Goal: Task Accomplishment & Management: Use online tool/utility

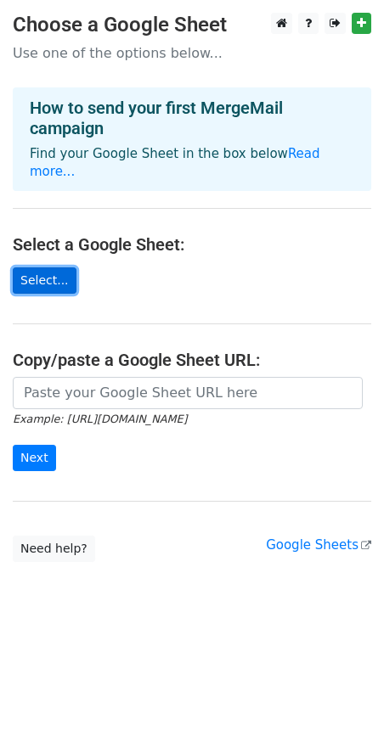
click at [47, 268] on link "Select..." at bounding box center [45, 281] width 64 height 26
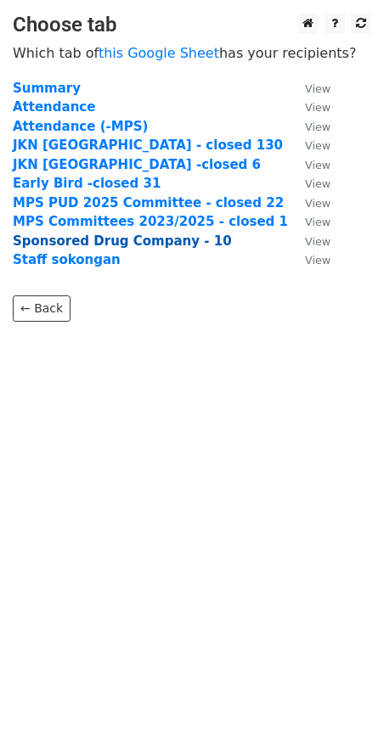
click at [73, 238] on strong "Sponsored Drug Company - 10" at bounding box center [122, 241] width 219 height 15
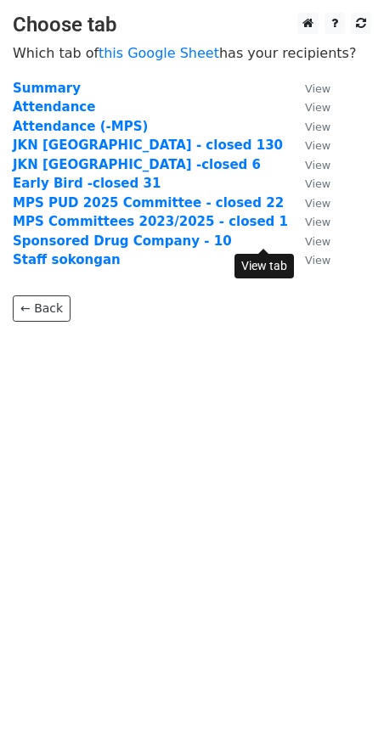
click at [305, 245] on small "View" at bounding box center [317, 241] width 25 height 13
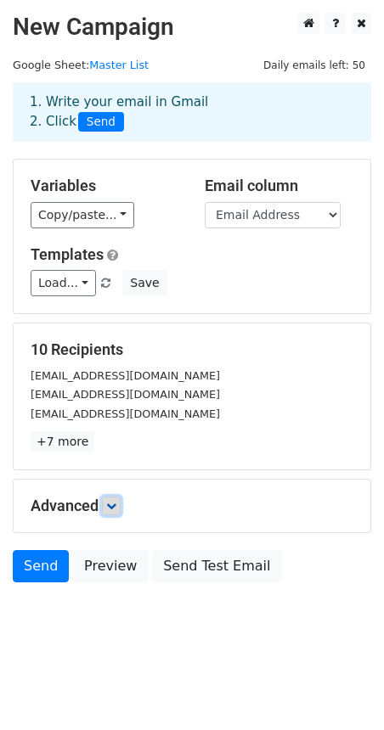
click at [116, 503] on icon at bounding box center [111, 506] width 10 height 10
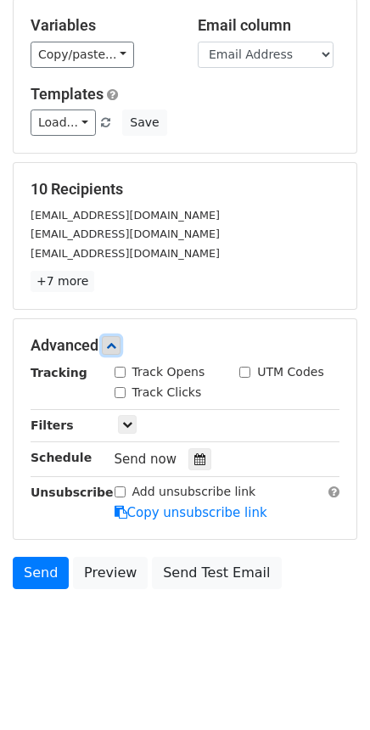
scroll to position [161, 0]
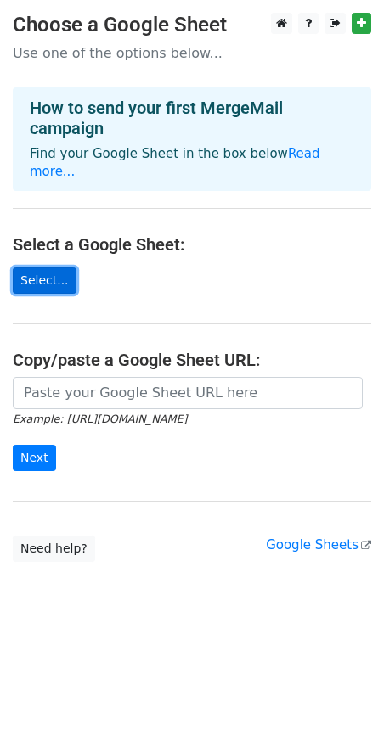
click at [31, 268] on link "Select..." at bounding box center [45, 281] width 64 height 26
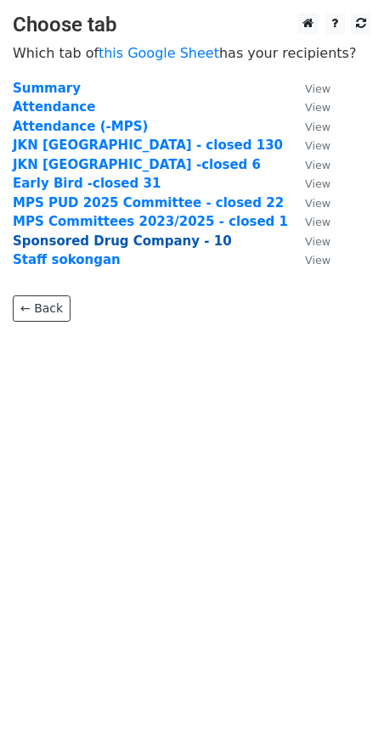
click at [73, 239] on strong "Sponsored Drug Company - 10" at bounding box center [122, 241] width 219 height 15
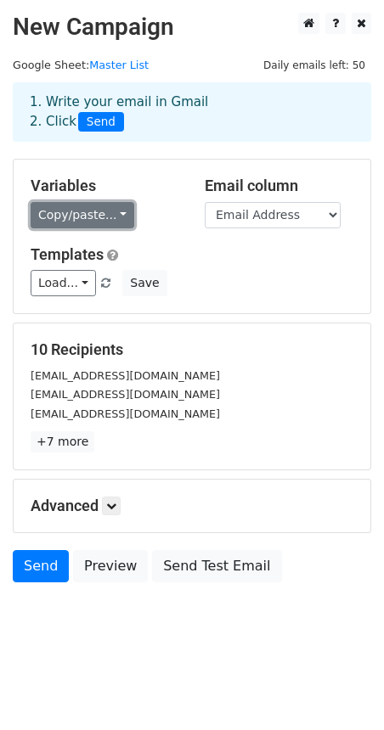
click at [94, 211] on link "Copy/paste..." at bounding box center [83, 215] width 104 height 26
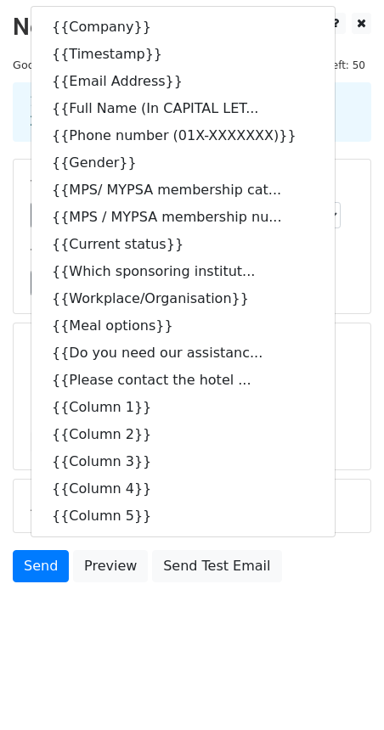
click at [335, 315] on form "Variables Copy/paste... {{Company}} {{Timestamp}} {{Email Address}} {{Full Name…" at bounding box center [192, 375] width 358 height 432
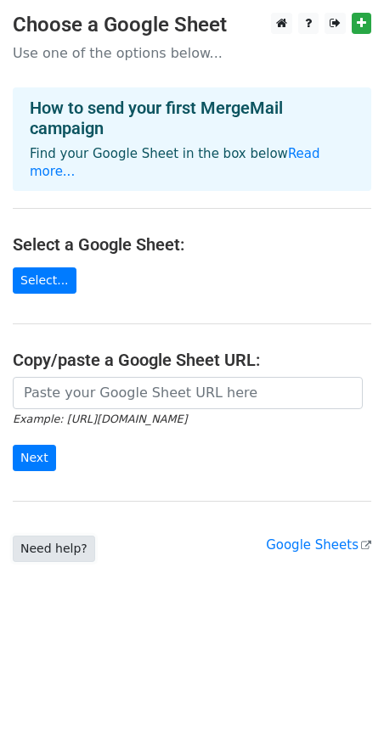
click at [51, 536] on link "Need help?" at bounding box center [54, 549] width 82 height 26
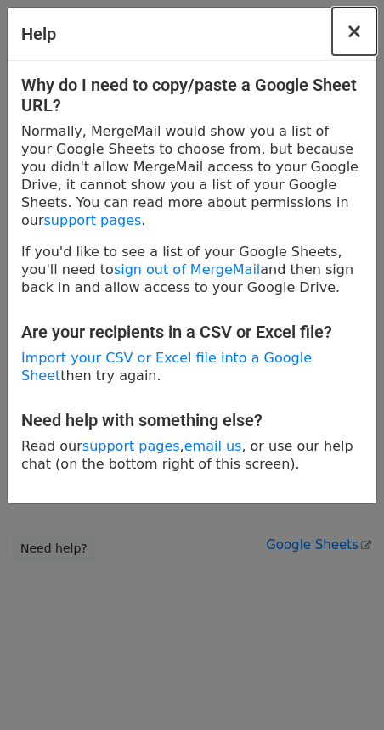
click at [363, 34] on button "×" at bounding box center [354, 32] width 44 height 48
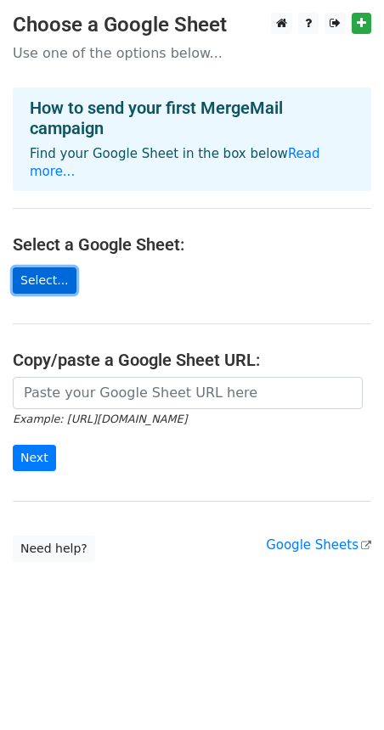
click at [46, 268] on link "Select..." at bounding box center [45, 281] width 64 height 26
click at [37, 268] on link "Select..." at bounding box center [45, 281] width 64 height 26
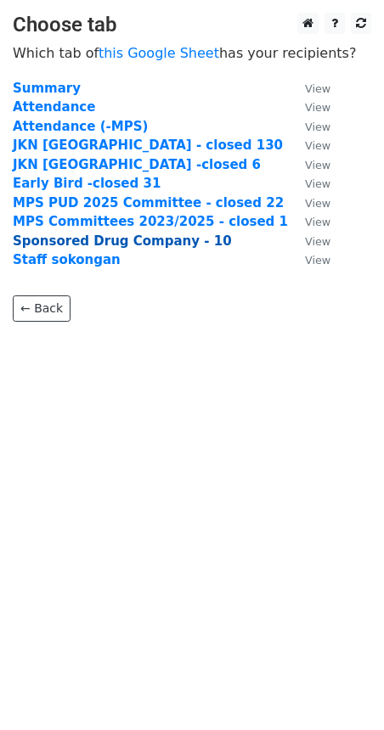
click at [63, 239] on strong "Sponsored Drug Company - 10" at bounding box center [122, 241] width 219 height 15
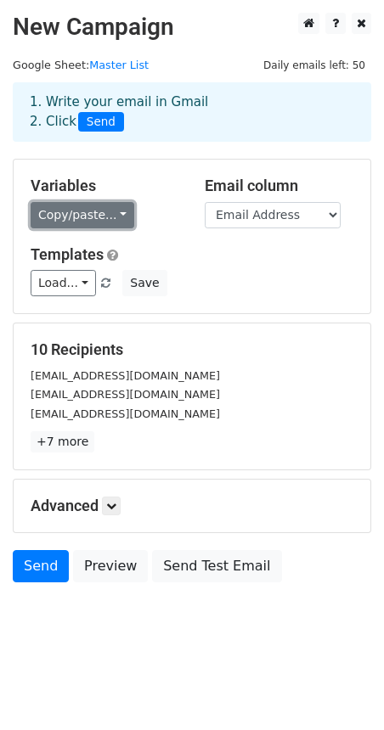
click at [97, 215] on link "Copy/paste..." at bounding box center [83, 215] width 104 height 26
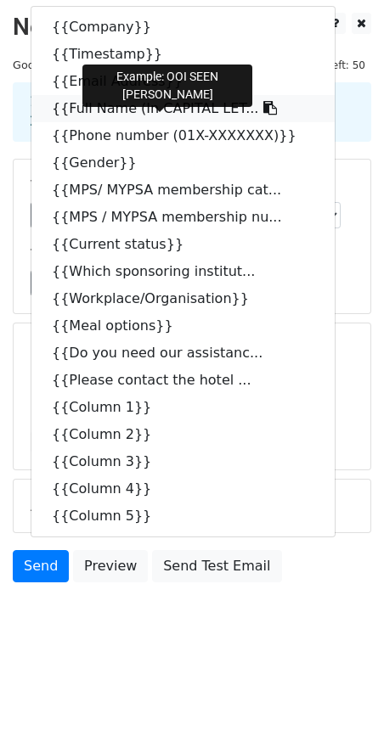
click at [163, 109] on link "{{Full Name (In CAPITAL LET..." at bounding box center [182, 108] width 303 height 27
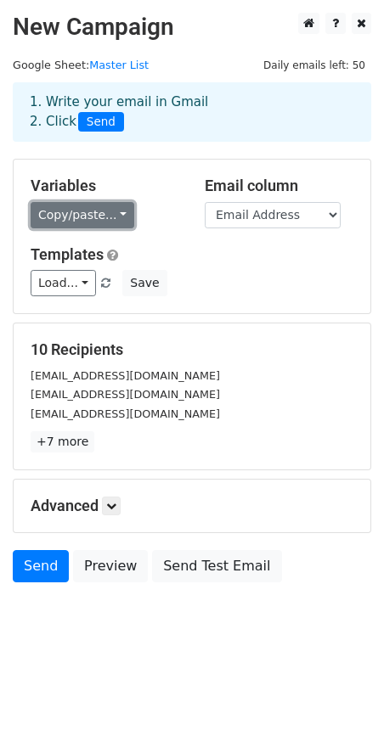
click at [82, 222] on link "Copy/paste..." at bounding box center [83, 215] width 104 height 26
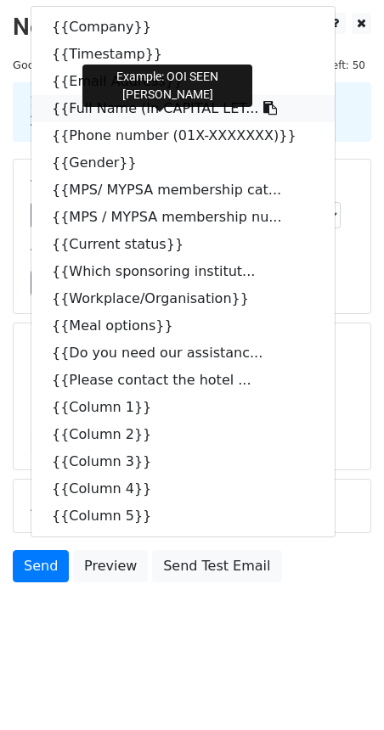
click at [155, 110] on link "{{Full Name (In CAPITAL LET..." at bounding box center [182, 108] width 303 height 27
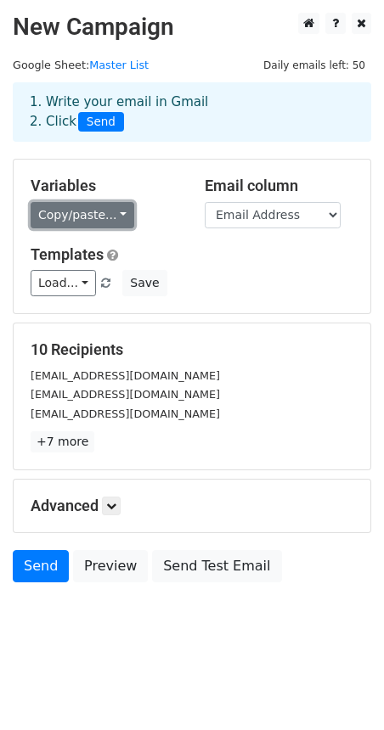
click at [93, 220] on link "Copy/paste..." at bounding box center [83, 215] width 104 height 26
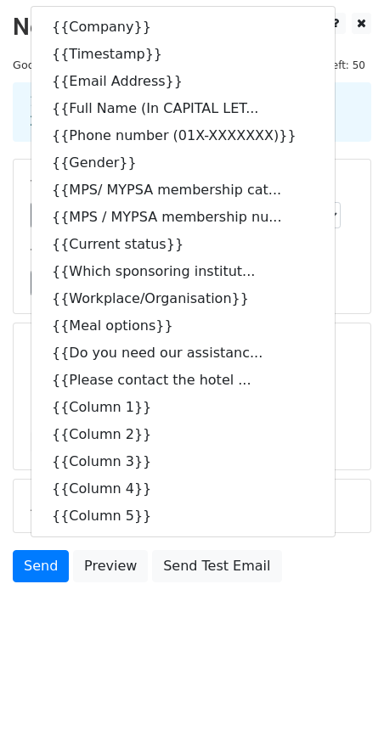
click at [361, 367] on div "seenleongooi@yahoo.com" at bounding box center [192, 376] width 348 height 20
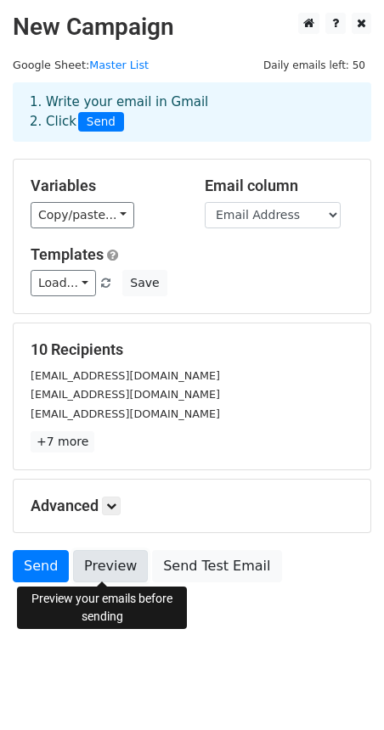
click at [93, 565] on link "Preview" at bounding box center [110, 566] width 75 height 32
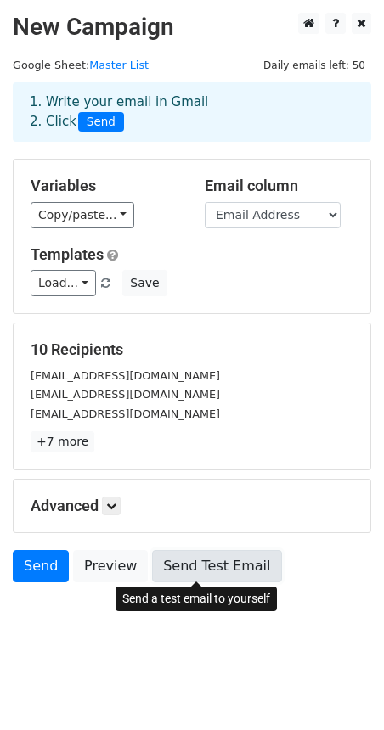
click at [214, 564] on link "Send Test Email" at bounding box center [216, 566] width 129 height 32
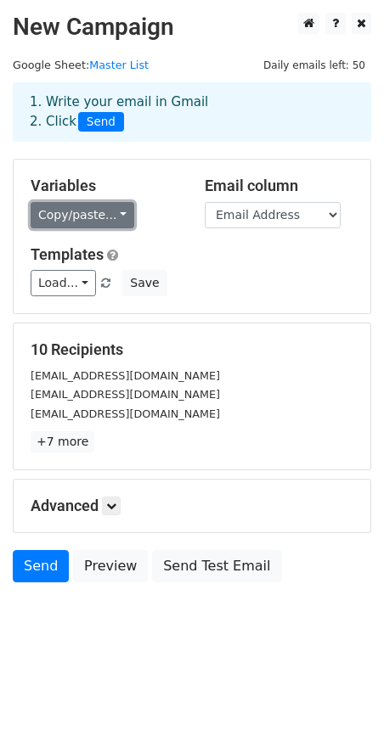
click at [93, 214] on link "Copy/paste..." at bounding box center [83, 215] width 104 height 26
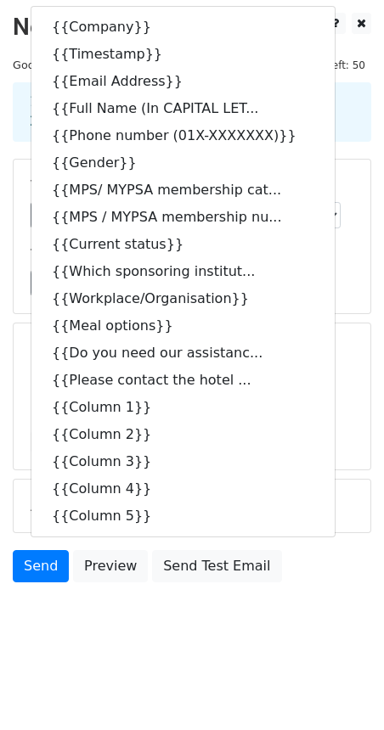
click at [94, 621] on body "New Campaign Daily emails left: 50 Google Sheet: Master List 1. Write your emai…" at bounding box center [192, 336] width 384 height 646
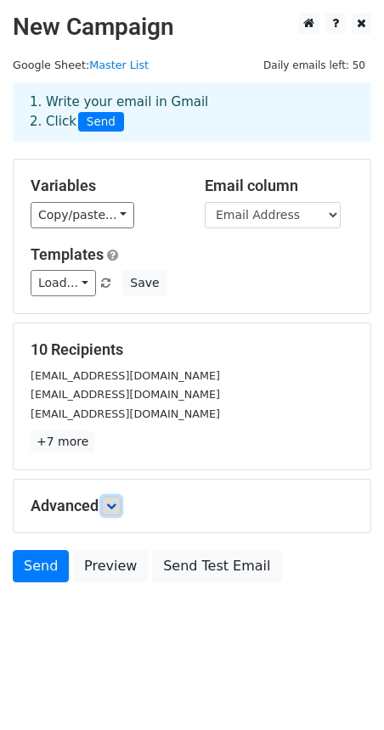
click at [109, 510] on icon at bounding box center [111, 506] width 10 height 10
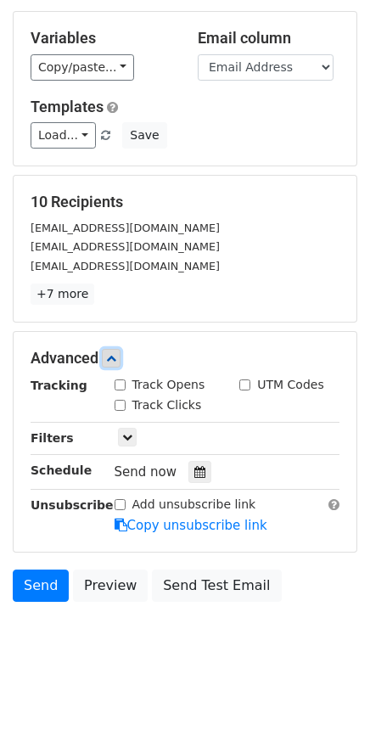
scroll to position [161, 0]
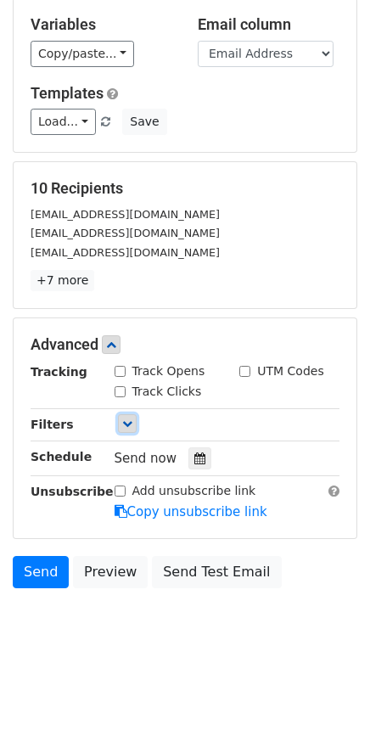
click at [119, 423] on link at bounding box center [127, 423] width 19 height 19
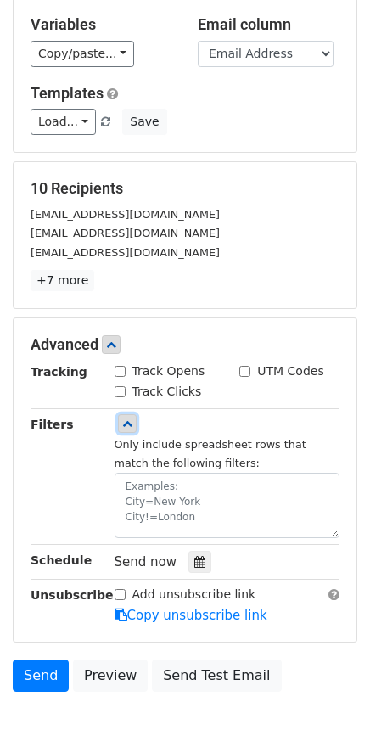
click at [127, 420] on icon at bounding box center [127, 424] width 10 height 10
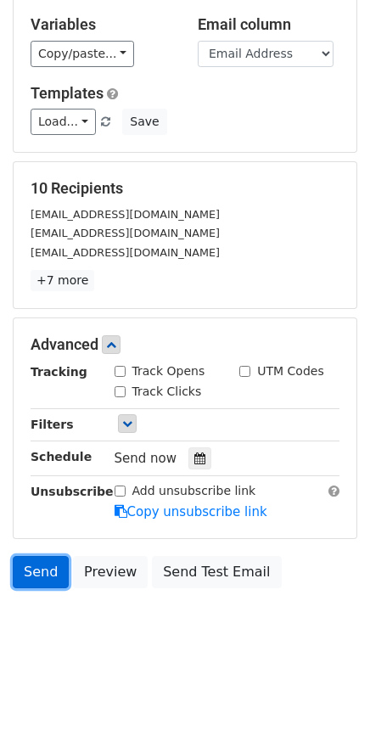
click at [40, 564] on link "Send" at bounding box center [41, 572] width 56 height 32
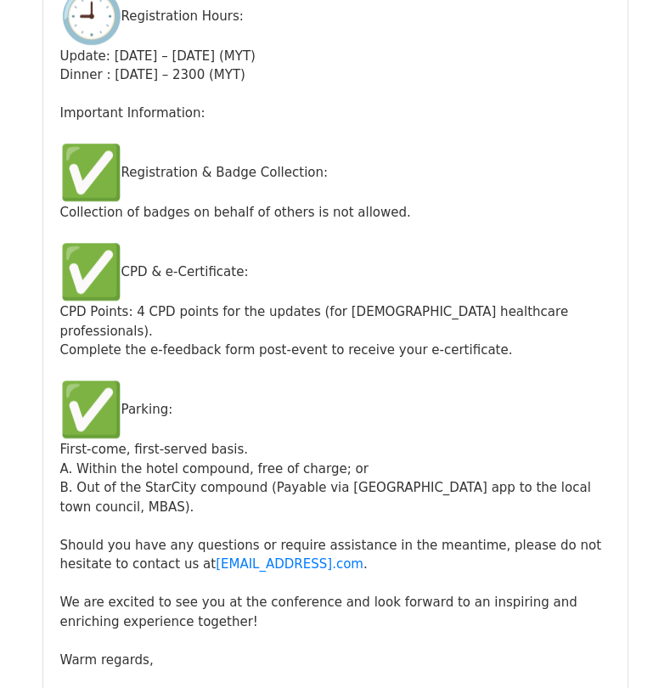
scroll to position [7558, 0]
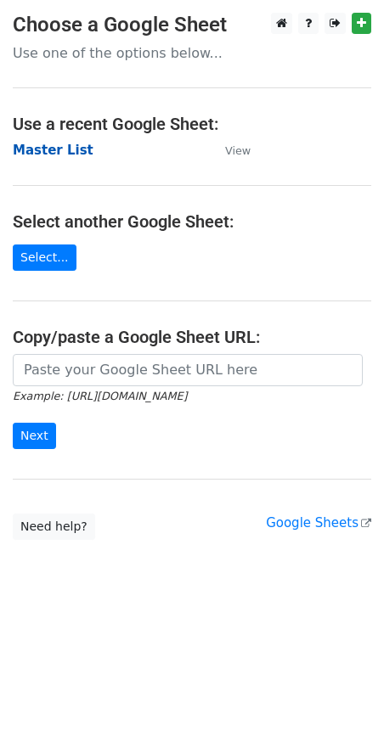
click at [58, 147] on strong "Master List" at bounding box center [53, 150] width 81 height 15
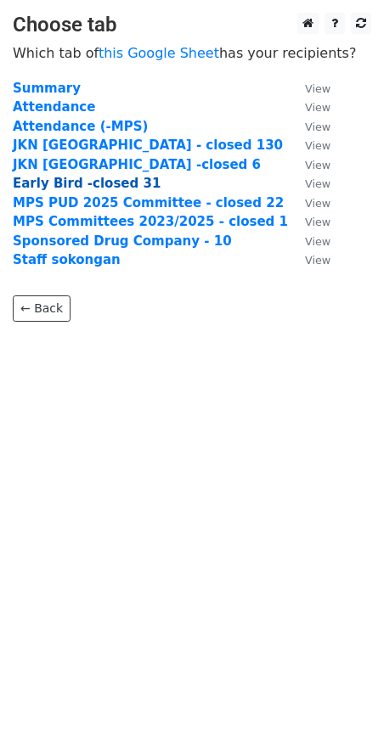
click at [78, 188] on strong "Early Bird -closed 31" at bounding box center [87, 183] width 148 height 15
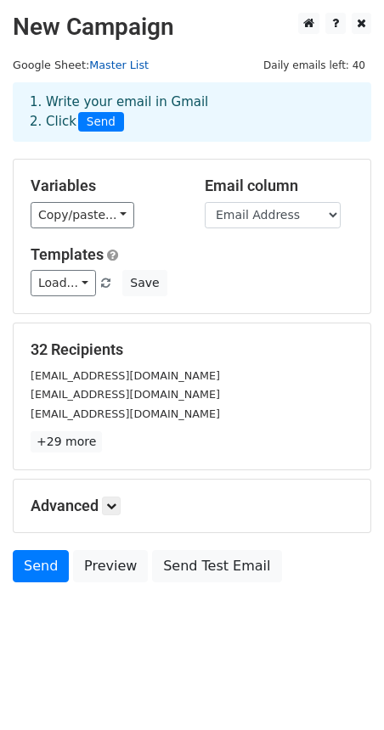
click at [118, 60] on link "Master List" at bounding box center [118, 65] width 59 height 13
click at [69, 284] on link "Load..." at bounding box center [63, 283] width 65 height 26
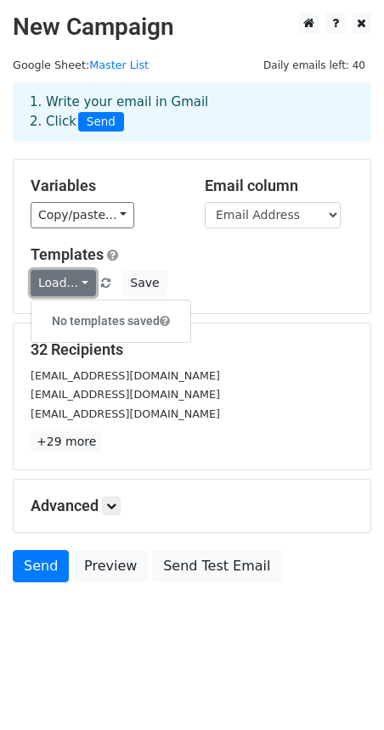
drag, startPoint x: 69, startPoint y: 284, endPoint x: 82, endPoint y: 281, distance: 13.8
click at [69, 284] on link "Load..." at bounding box center [63, 283] width 65 height 26
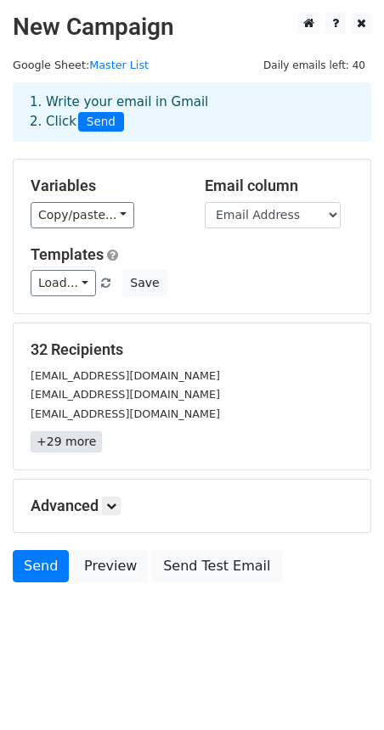
click at [65, 437] on link "+29 more" at bounding box center [66, 441] width 71 height 21
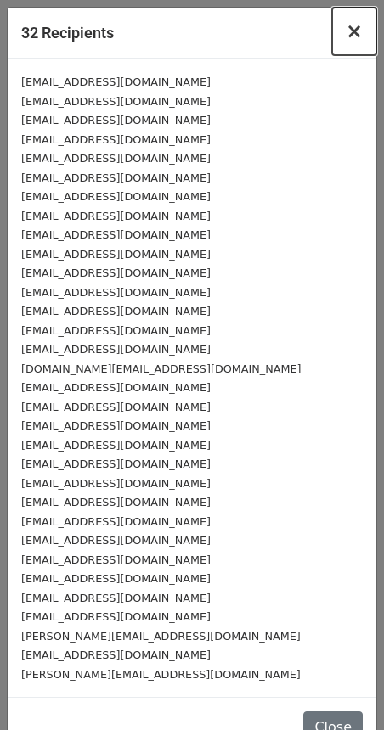
click at [346, 32] on span "×" at bounding box center [354, 32] width 17 height 24
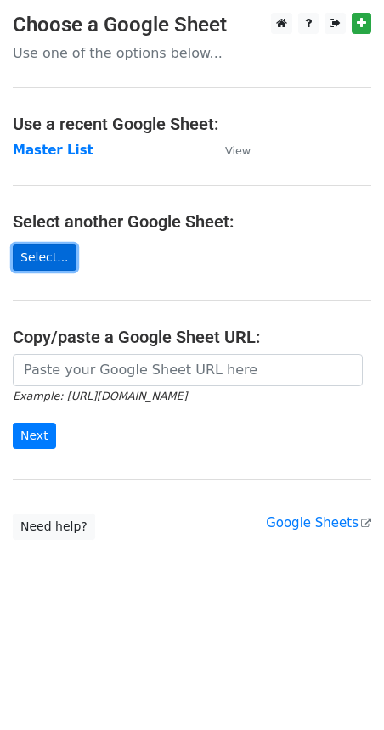
click at [37, 248] on link "Select..." at bounding box center [45, 258] width 64 height 26
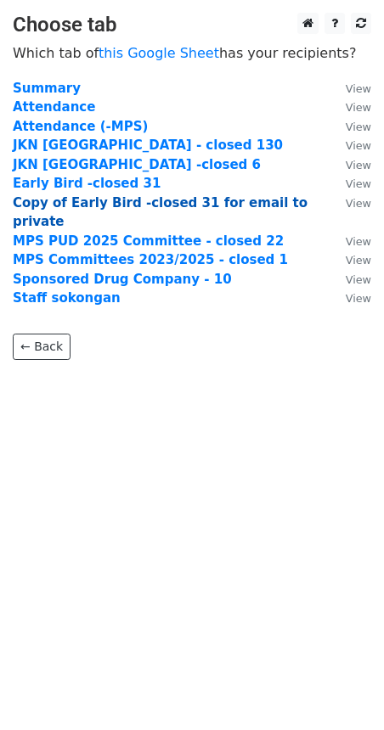
click at [137, 208] on strong "Copy of Early Bird -closed 31 for email to private" at bounding box center [160, 212] width 295 height 35
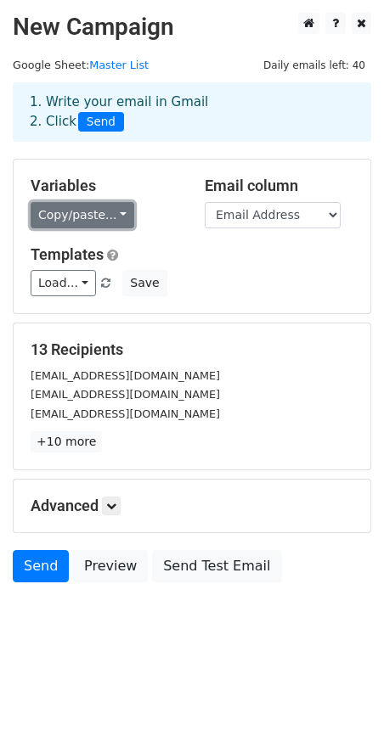
click at [99, 214] on link "Copy/paste..." at bounding box center [83, 215] width 104 height 26
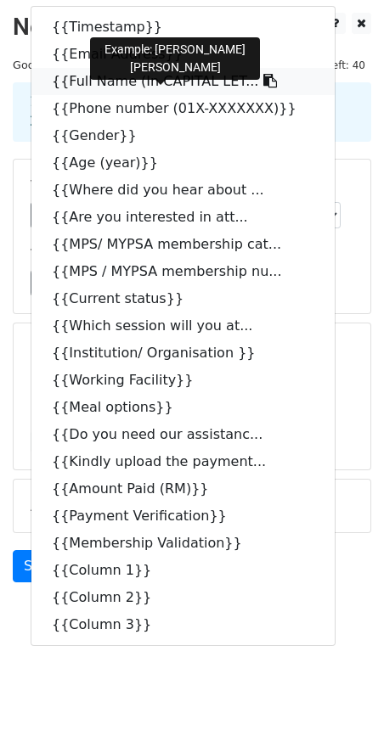
click at [172, 78] on link "{{Full Name (In CAPITAL LET..." at bounding box center [182, 81] width 303 height 27
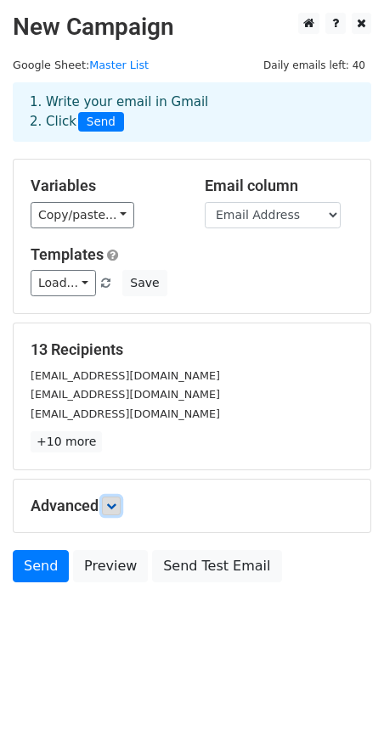
click at [110, 504] on icon at bounding box center [111, 506] width 10 height 10
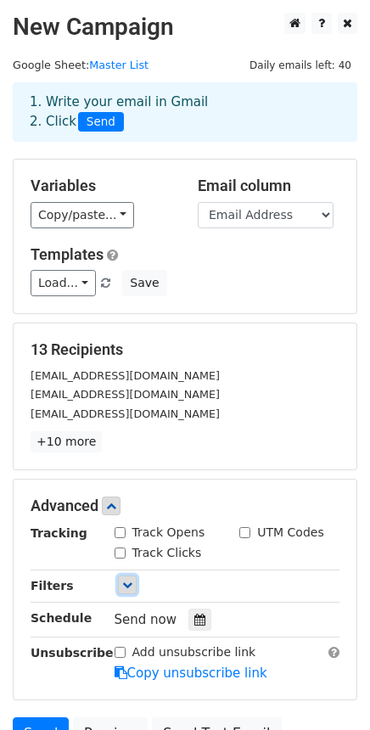
click at [129, 585] on icon at bounding box center [127, 585] width 10 height 10
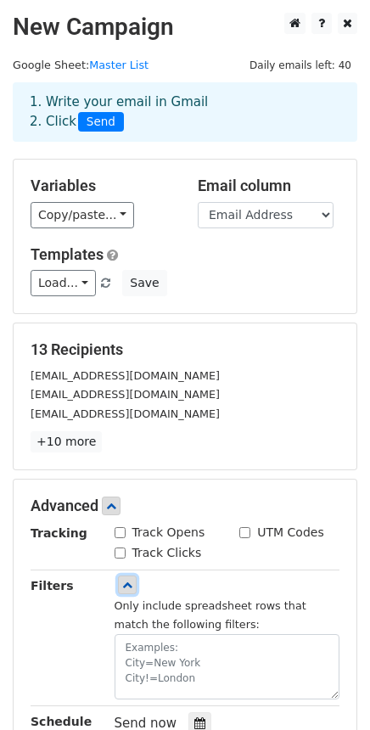
click at [129, 585] on icon at bounding box center [127, 585] width 10 height 10
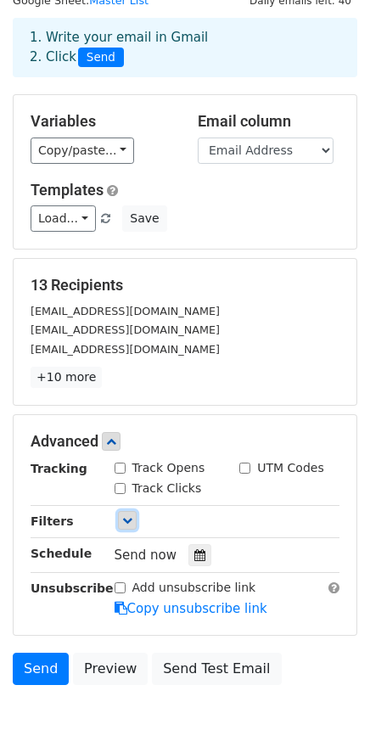
scroll to position [161, 0]
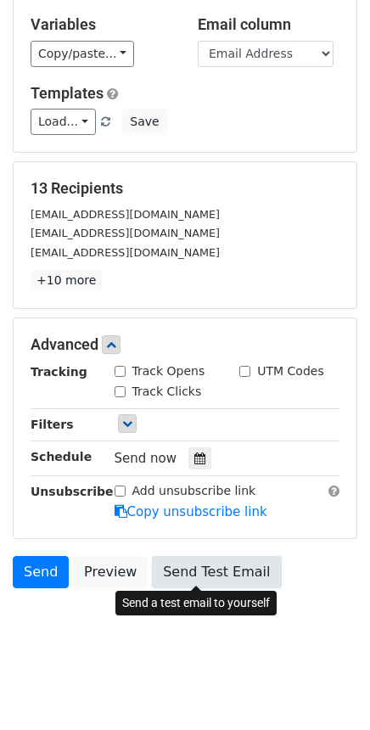
click at [200, 574] on link "Send Test Email" at bounding box center [216, 572] width 129 height 32
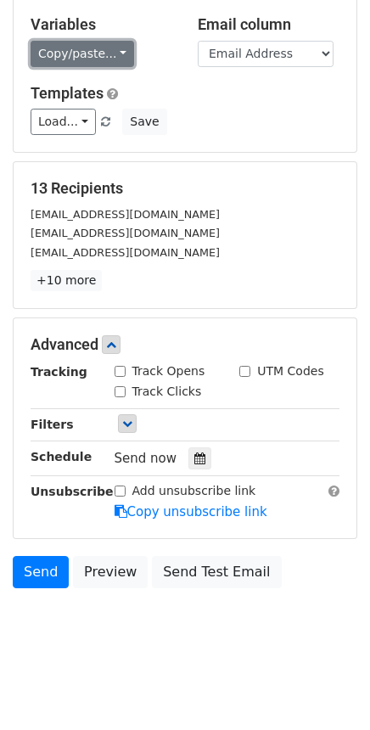
click at [75, 53] on link "Copy/paste..." at bounding box center [83, 54] width 104 height 26
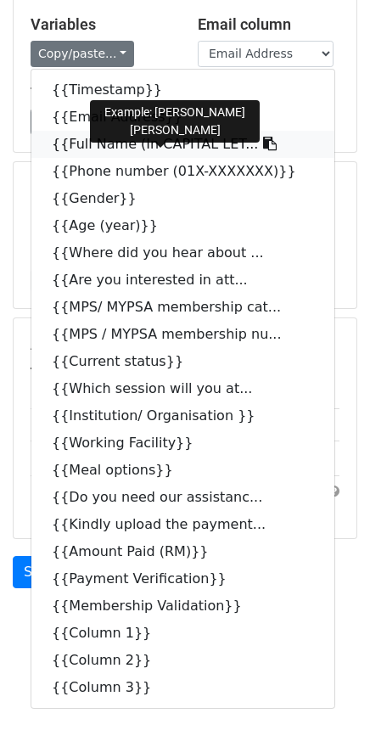
click at [155, 150] on link "{{Full Name (In CAPITAL LET..." at bounding box center [182, 144] width 303 height 27
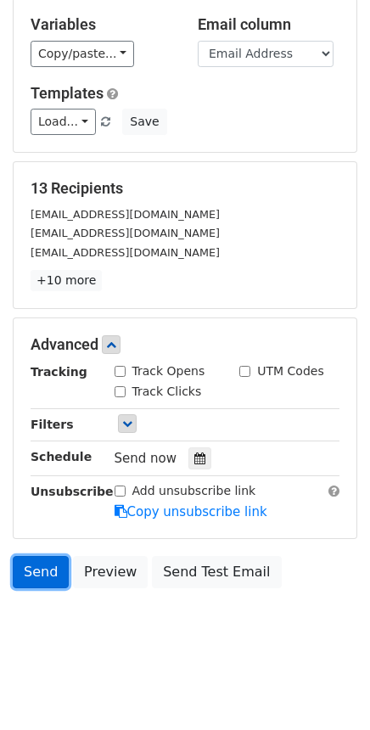
click at [42, 566] on link "Send" at bounding box center [41, 572] width 56 height 32
